Goal: Task Accomplishment & Management: Complete application form

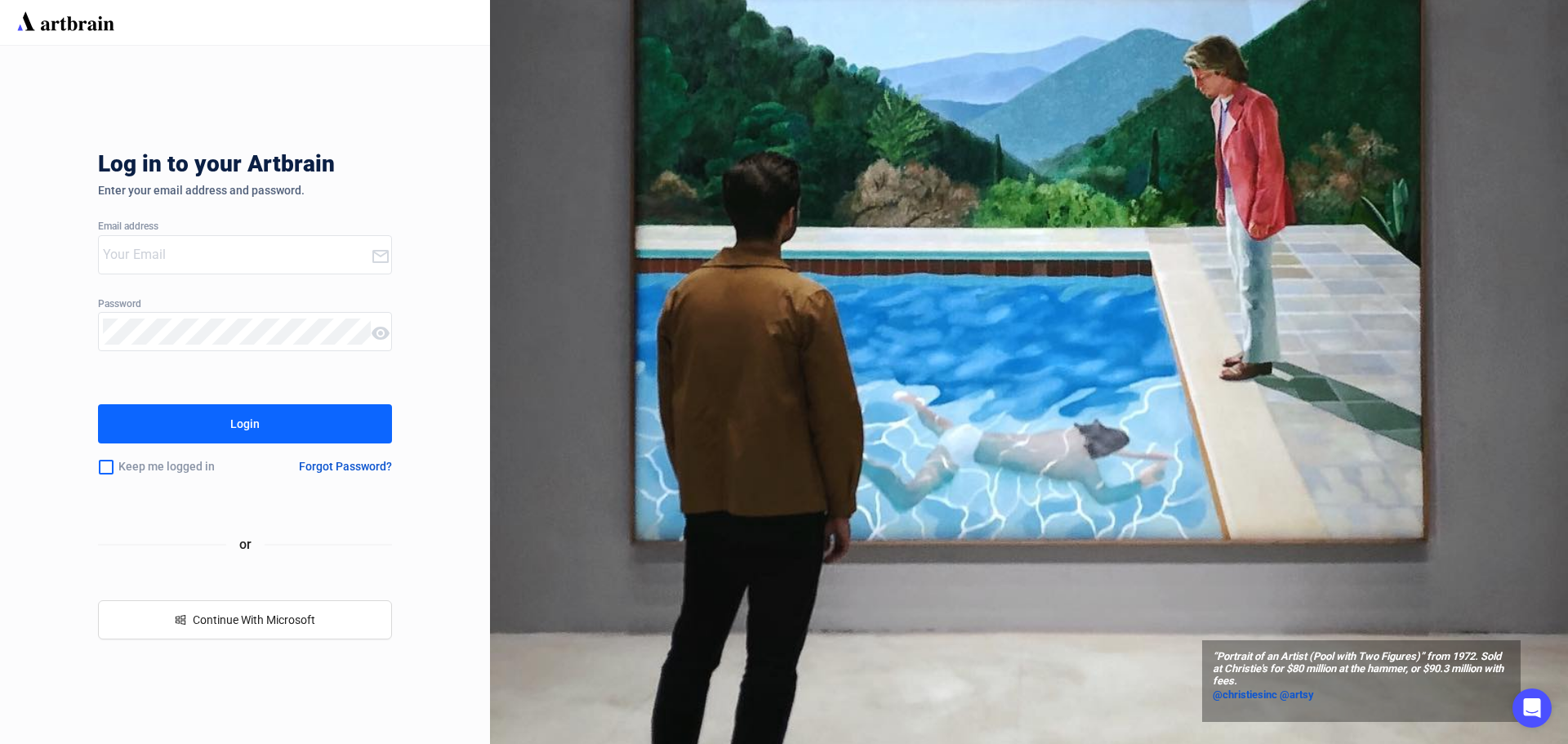
type input "[EMAIL_ADDRESS][DOMAIN_NAME]"
click at [302, 433] on button "Login" at bounding box center [245, 424] width 294 height 40
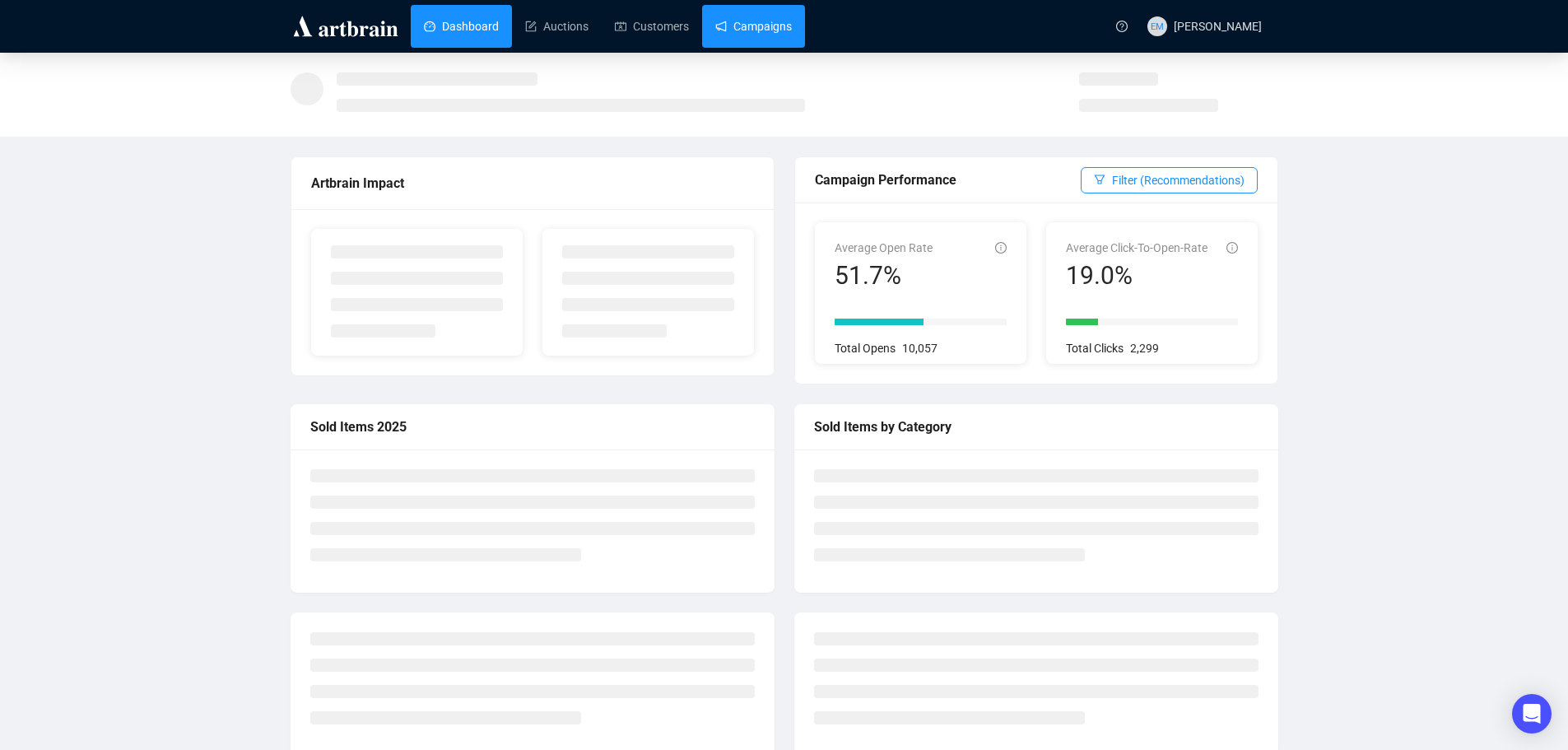
click at [762, 27] on link "Campaigns" at bounding box center [754, 25] width 76 height 43
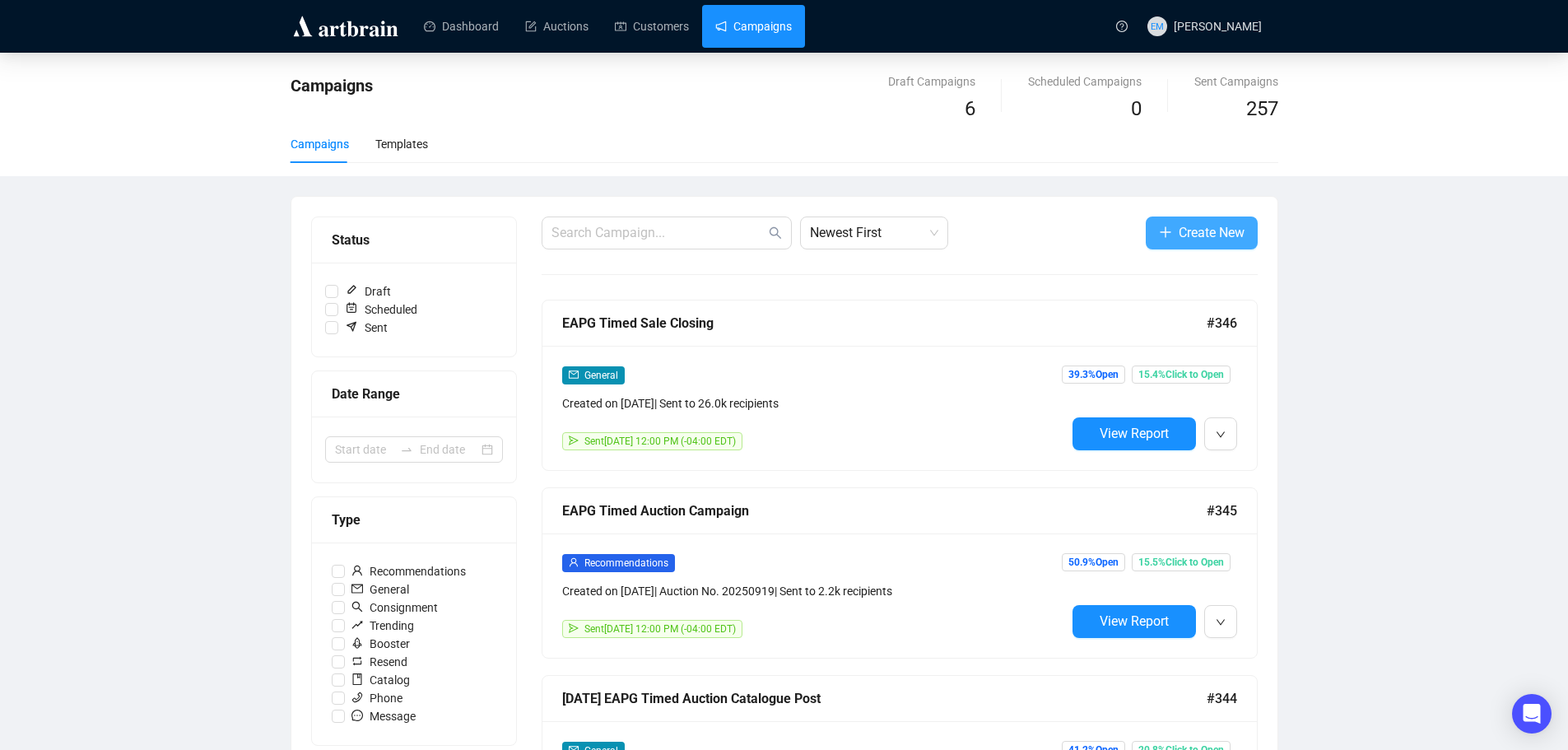
click at [1156, 232] on button "Create New" at bounding box center [1201, 232] width 112 height 33
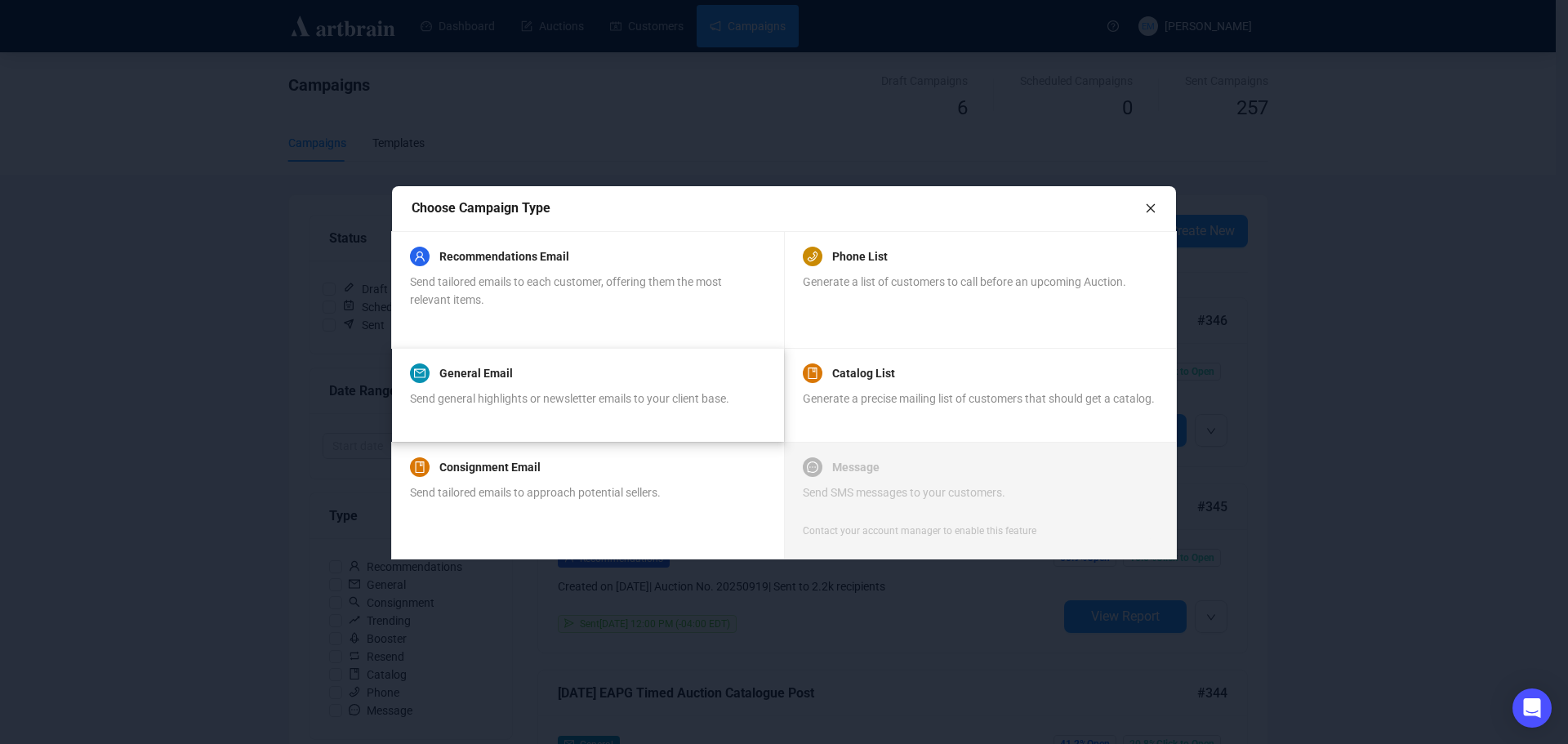
click at [596, 383] on div "General Email Send general highlights or newsletter emails to your client base." at bounding box center [569, 394] width 320 height 62
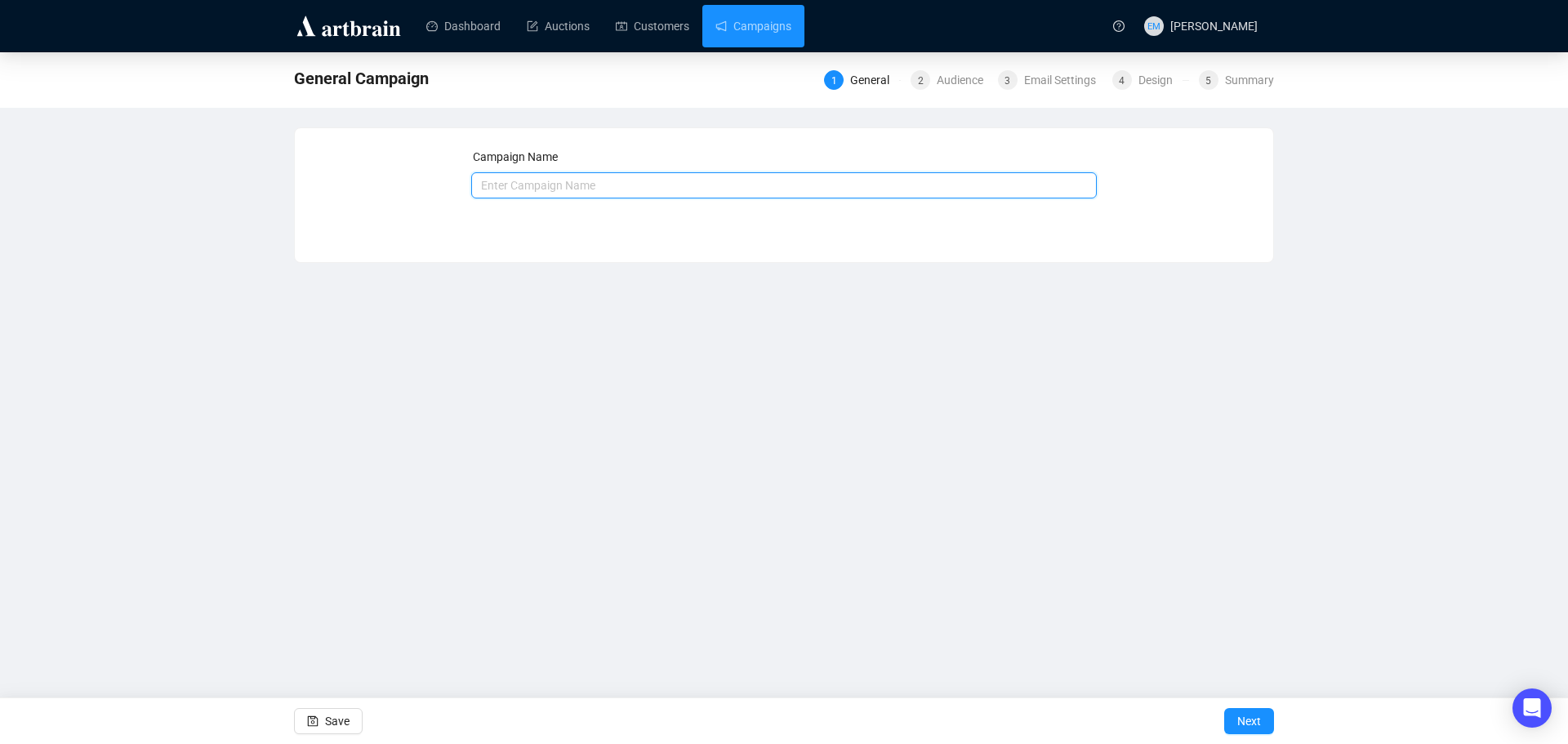
click at [612, 190] on input "text" at bounding box center [784, 185] width 626 height 26
type input "MESDA: Stars, Stripes, & Stitches Promotion"
click at [1238, 727] on span "Next" at bounding box center [1249, 721] width 23 height 46
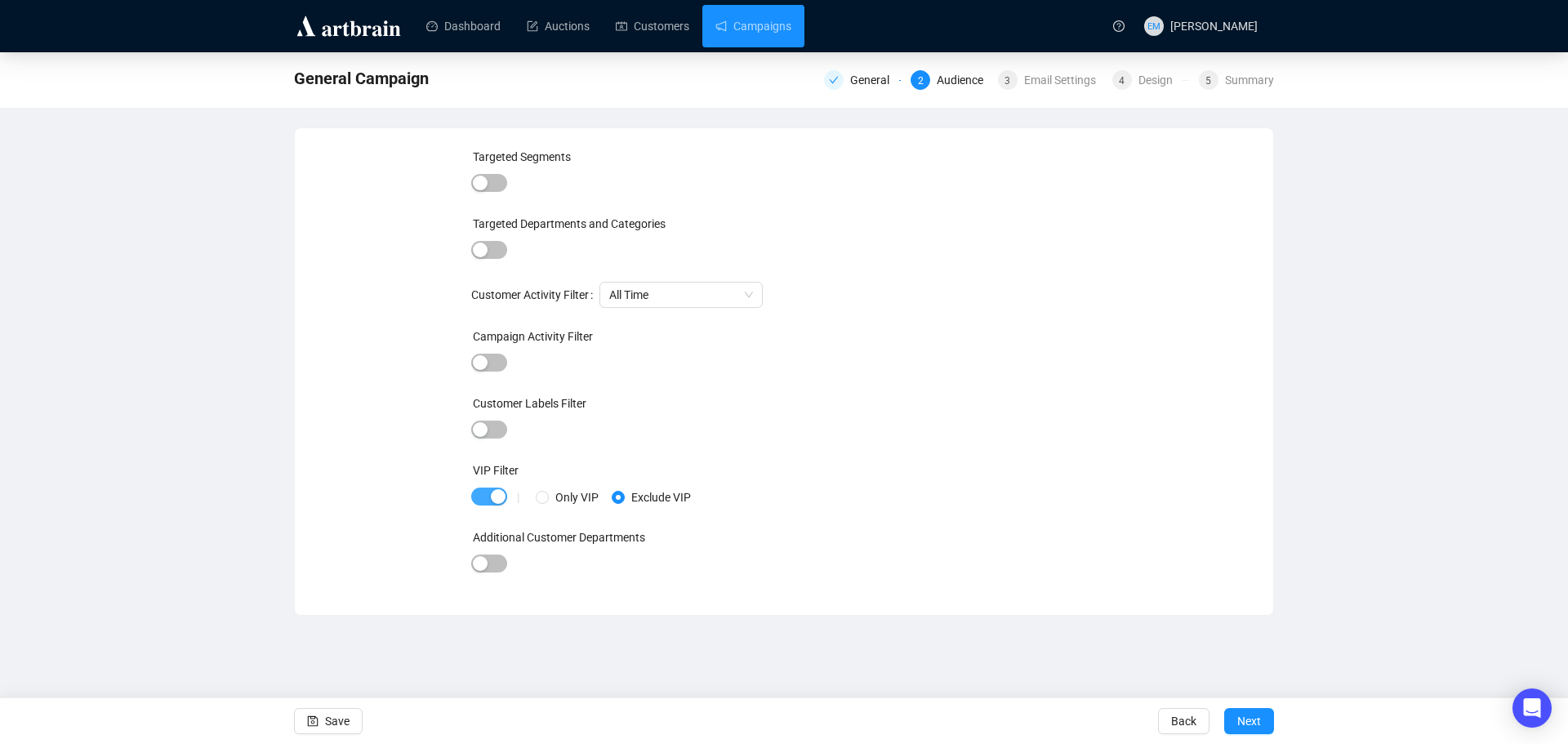
click at [492, 494] on div "button" at bounding box center [498, 496] width 14 height 14
click at [1248, 721] on span "Next" at bounding box center [1249, 721] width 23 height 46
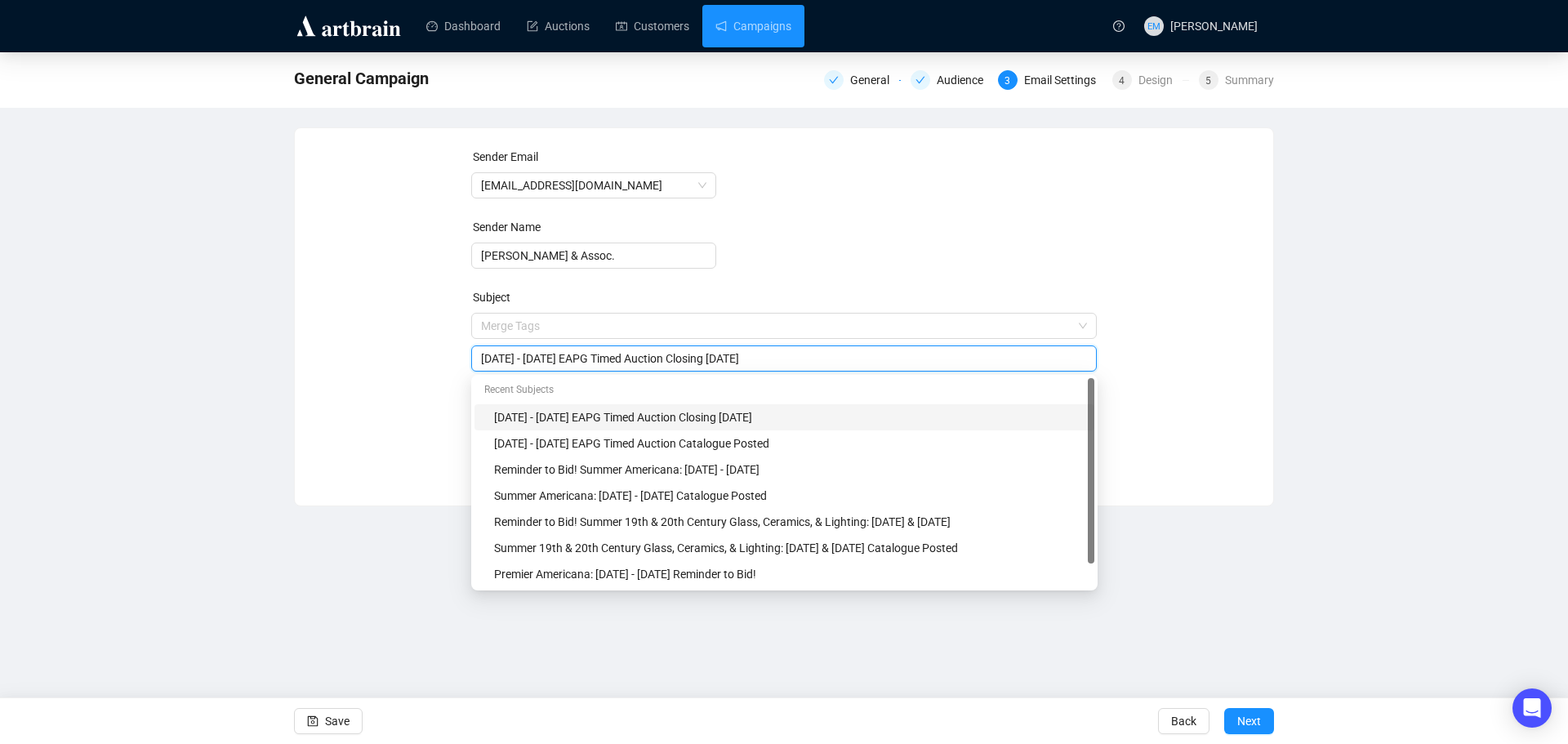
drag, startPoint x: 875, startPoint y: 323, endPoint x: 313, endPoint y: 335, distance: 562.1
click at [313, 335] on div "Sender Email [EMAIL_ADDRESS][DOMAIN_NAME] Sender Name [PERSON_NAME] & Assoc. Su…" at bounding box center [784, 304] width 978 height 353
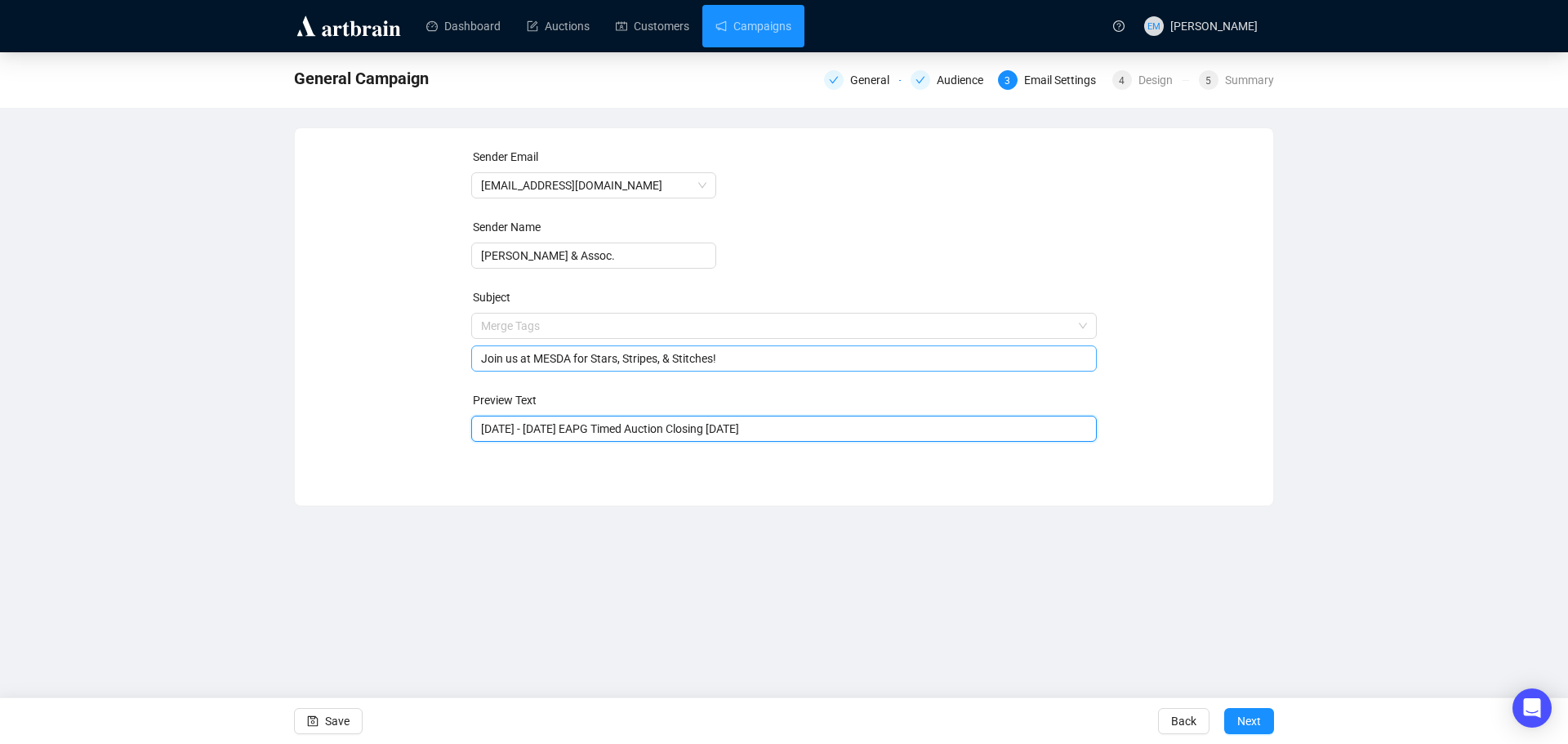
click at [744, 323] on span "Merge Tags Join us at MESDA for Stars, Stripes, & Stitches!" at bounding box center [784, 342] width 626 height 46
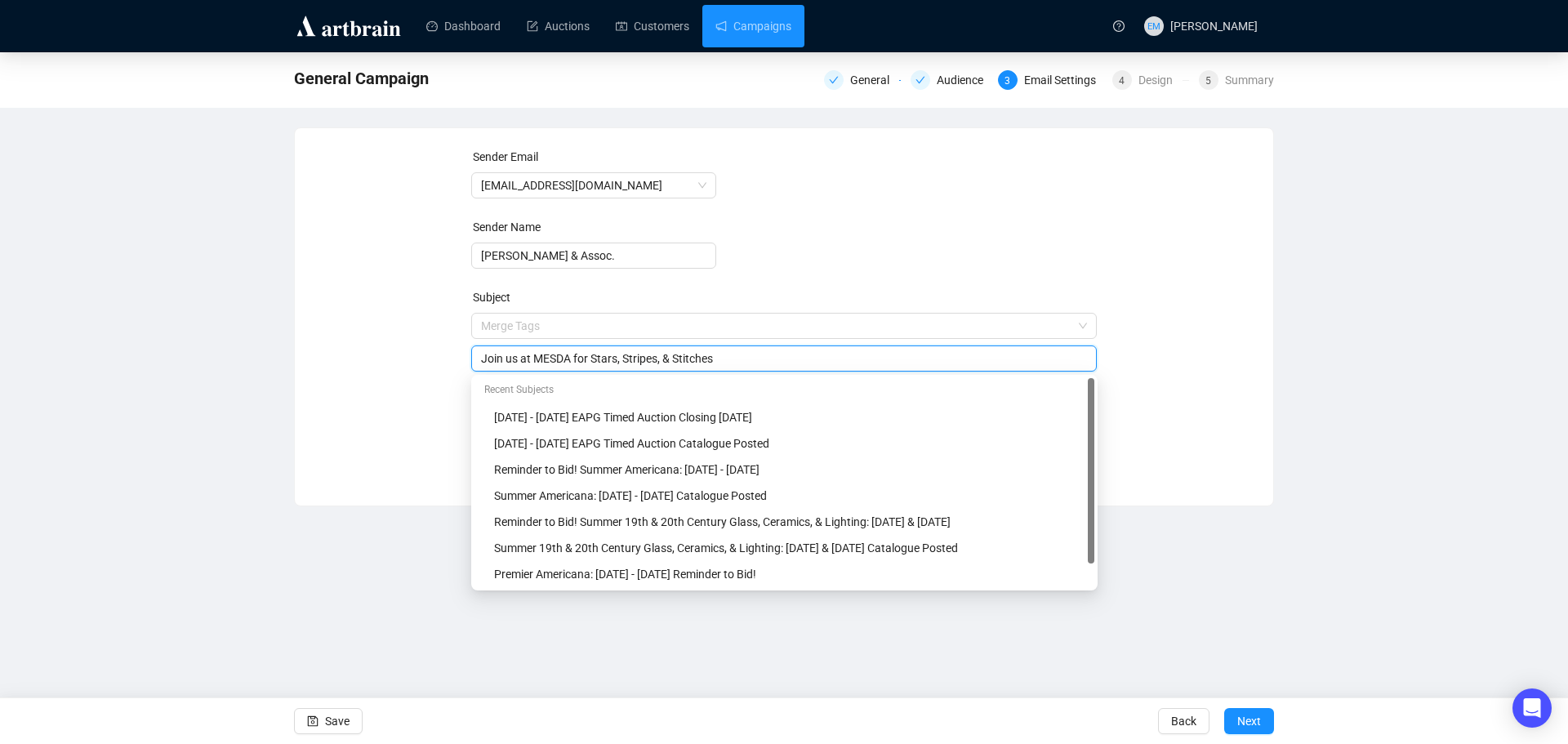
click at [1147, 339] on div "Sender Email [EMAIL_ADDRESS][DOMAIN_NAME] Sender Name [PERSON_NAME] & Assoc. Su…" at bounding box center [784, 304] width 939 height 313
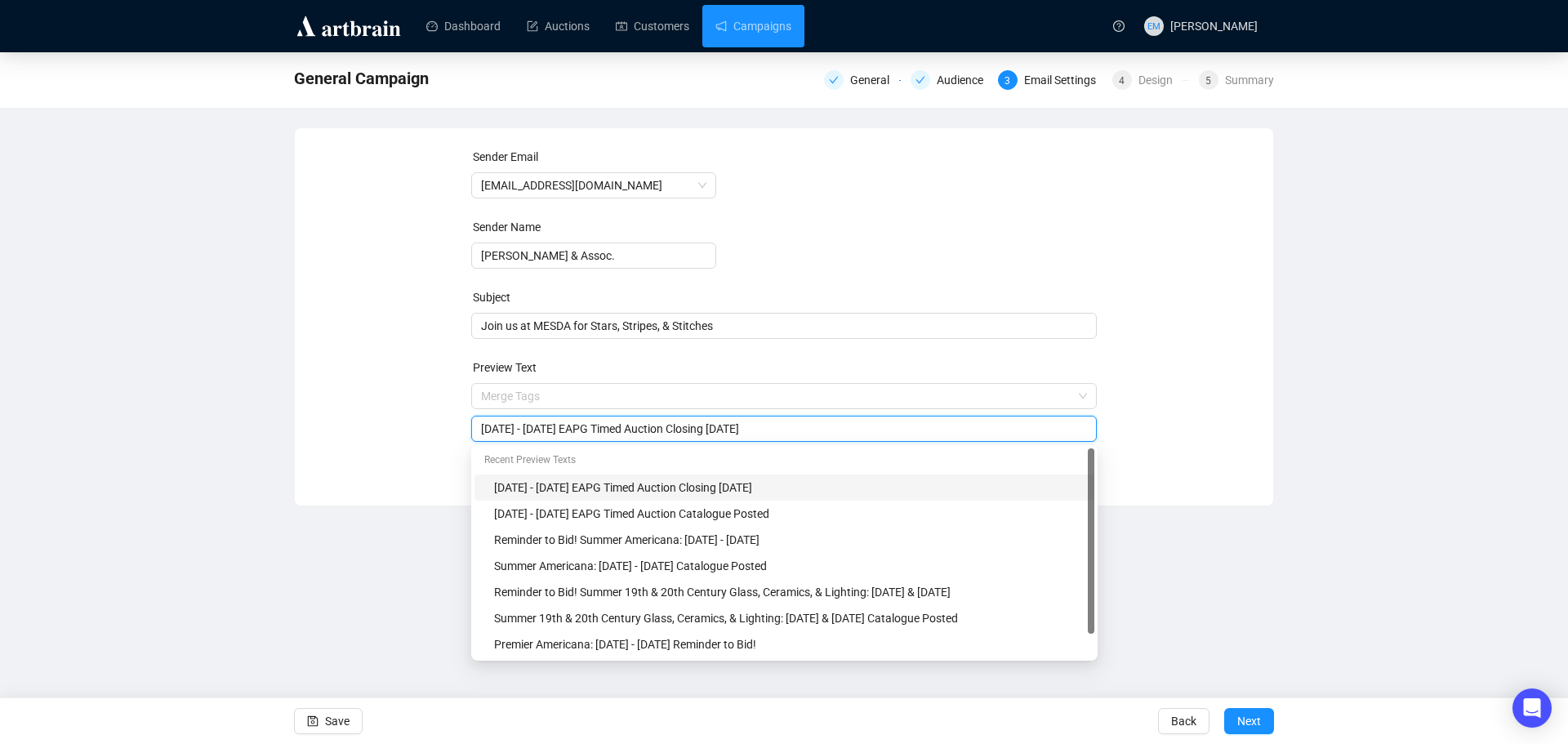
click at [849, 435] on input "[DATE] - [DATE] EAPG Timed Auction Closing [DATE]" at bounding box center [784, 429] width 607 height 18
drag, startPoint x: 842, startPoint y: 433, endPoint x: 229, endPoint y: 433, distance: 613.0
click at [229, 433] on div "General Campaign General Audience 3 Email Settings 4 Design 5 Summary Sender Em…" at bounding box center [784, 279] width 1568 height 454
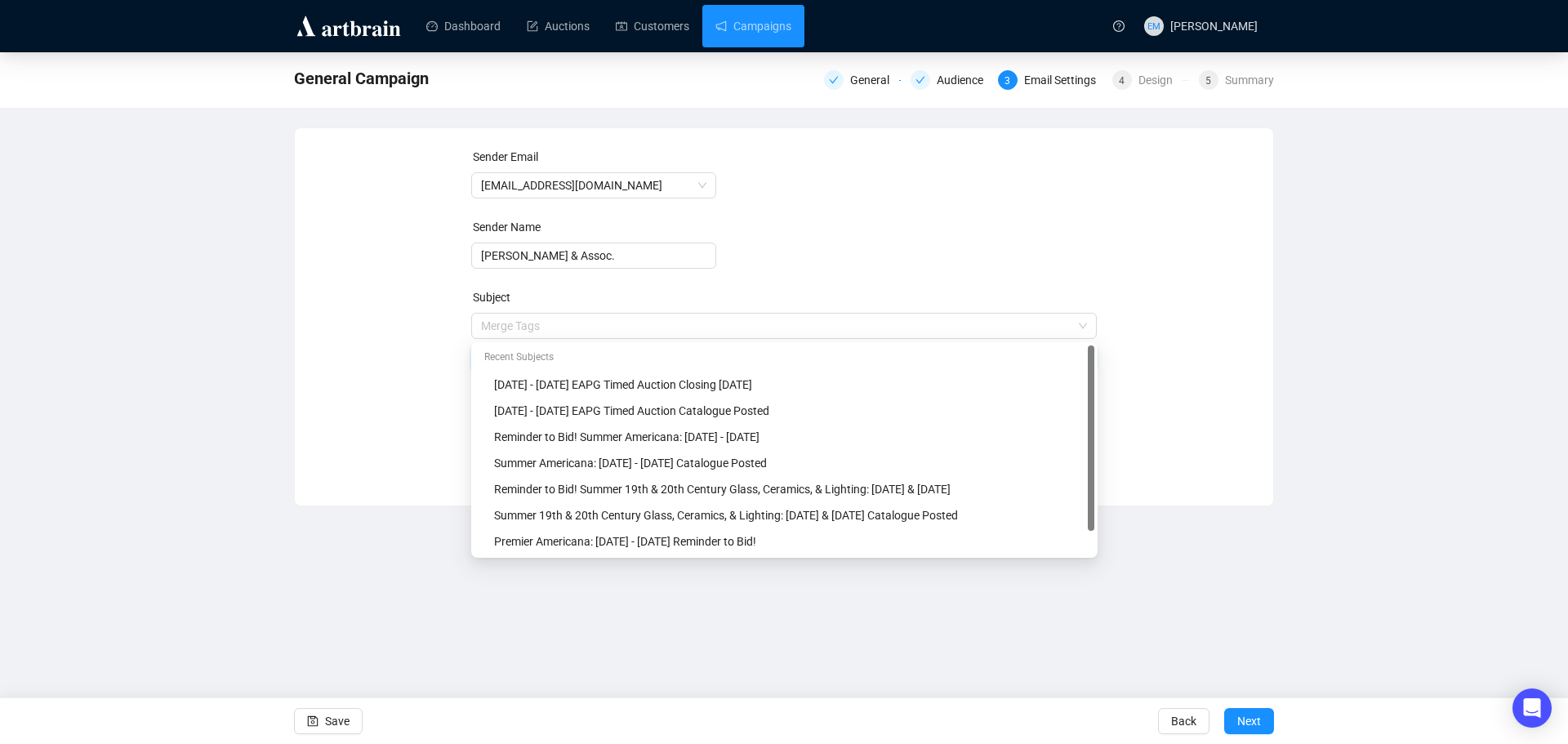
click at [741, 327] on span "Merge Tags Join us at MESDA for Stars, Stripes, & Stitches" at bounding box center [784, 342] width 626 height 46
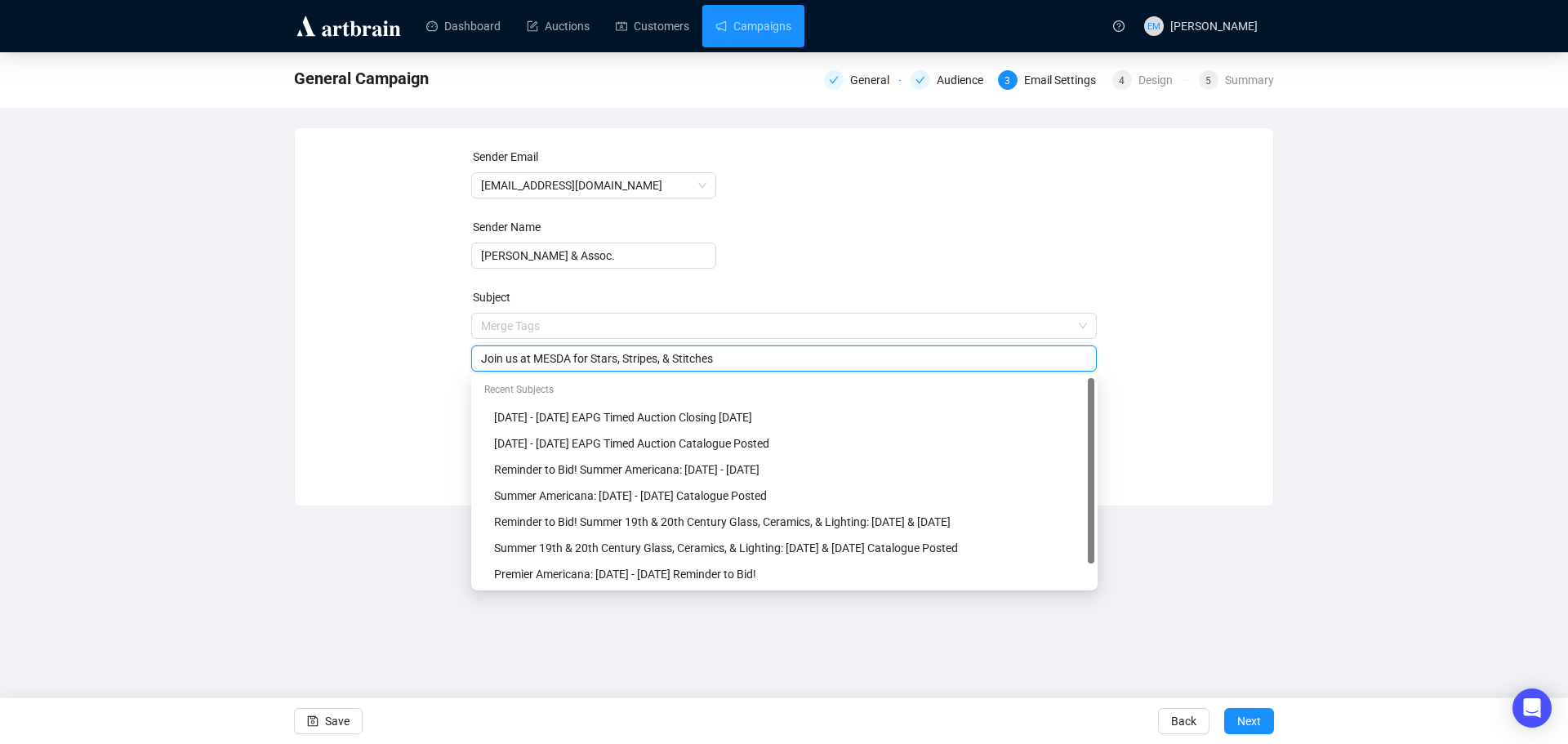
drag, startPoint x: 732, startPoint y: 361, endPoint x: 396, endPoint y: 380, distance: 336.5
click at [396, 380] on div "Sender Email [EMAIL_ADDRESS][DOMAIN_NAME] Sender Name [PERSON_NAME] & Assoc. Su…" at bounding box center [784, 304] width 939 height 313
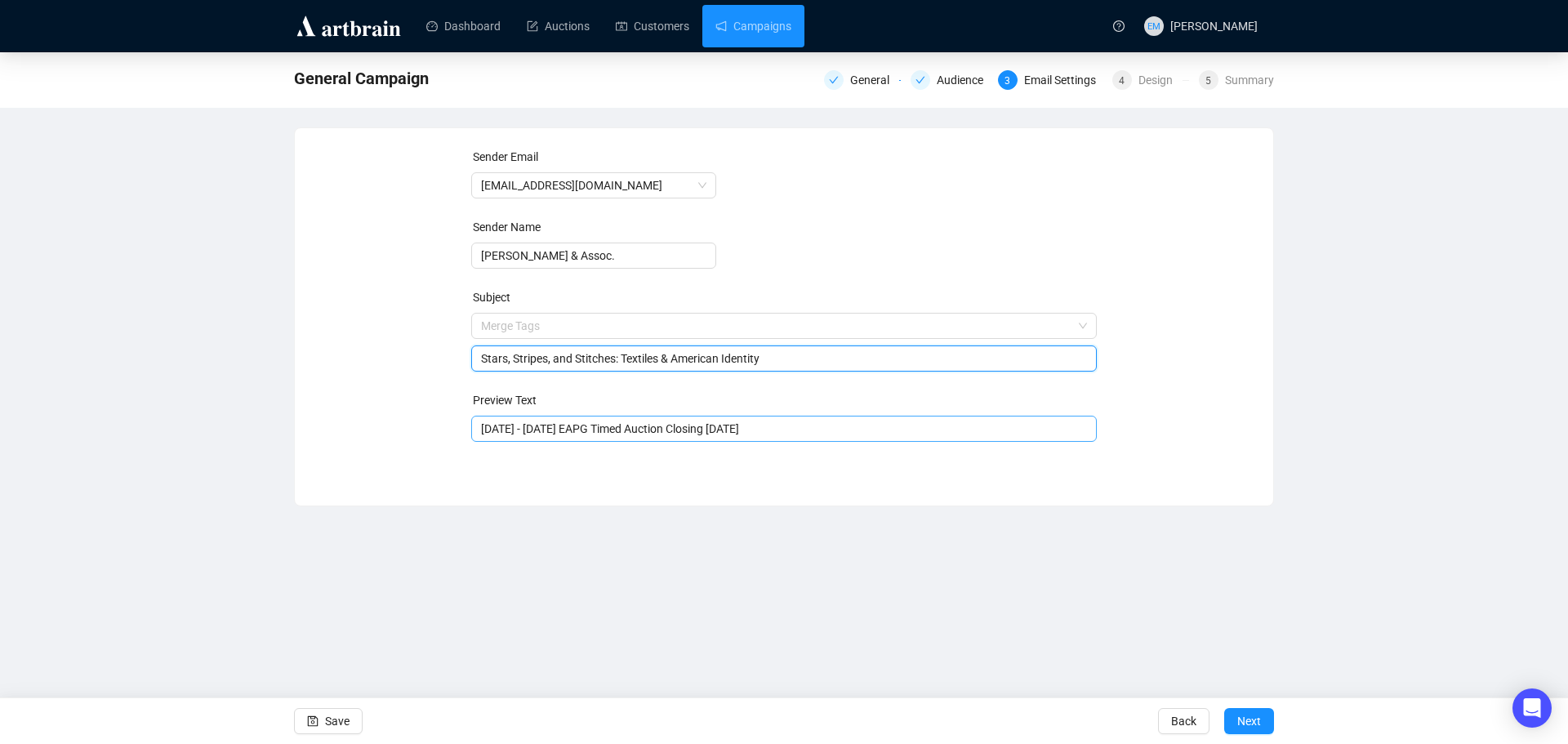
type input "Stars, Stripes, and Stitches: Textiles & American Identity"
click at [866, 425] on input "[DATE] - [DATE] EAPG Timed Auction Closing [DATE]" at bounding box center [784, 429] width 607 height 18
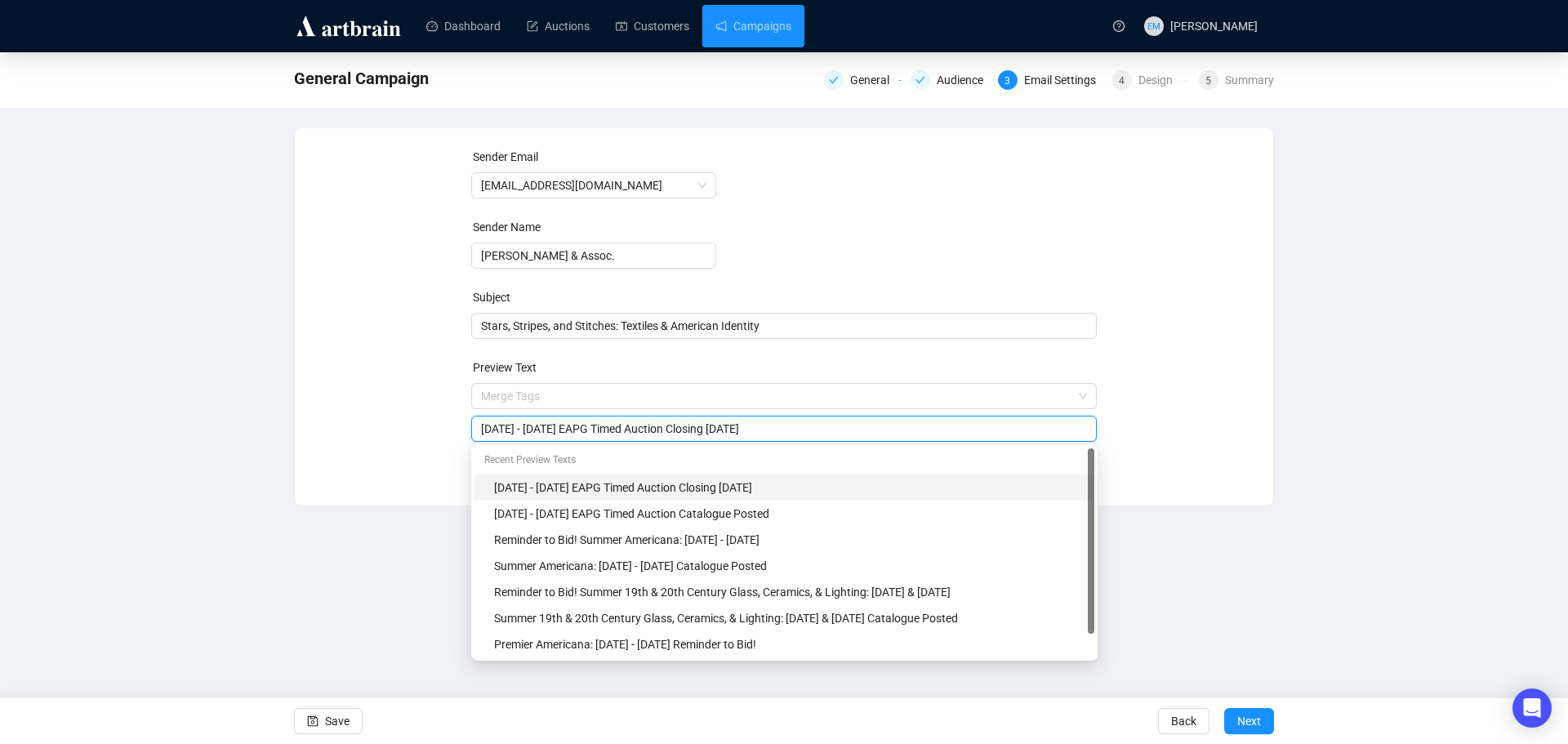
drag, startPoint x: 832, startPoint y: 430, endPoint x: 269, endPoint y: 438, distance: 563.1
click at [269, 438] on div "General Campaign General Audience 3 Email Settings 4 Design 5 Summary Sender Em…" at bounding box center [784, 279] width 1568 height 454
type input "M"
type input "Join us at MESDA [DATE]-[DATE]"
